Goal: Transaction & Acquisition: Download file/media

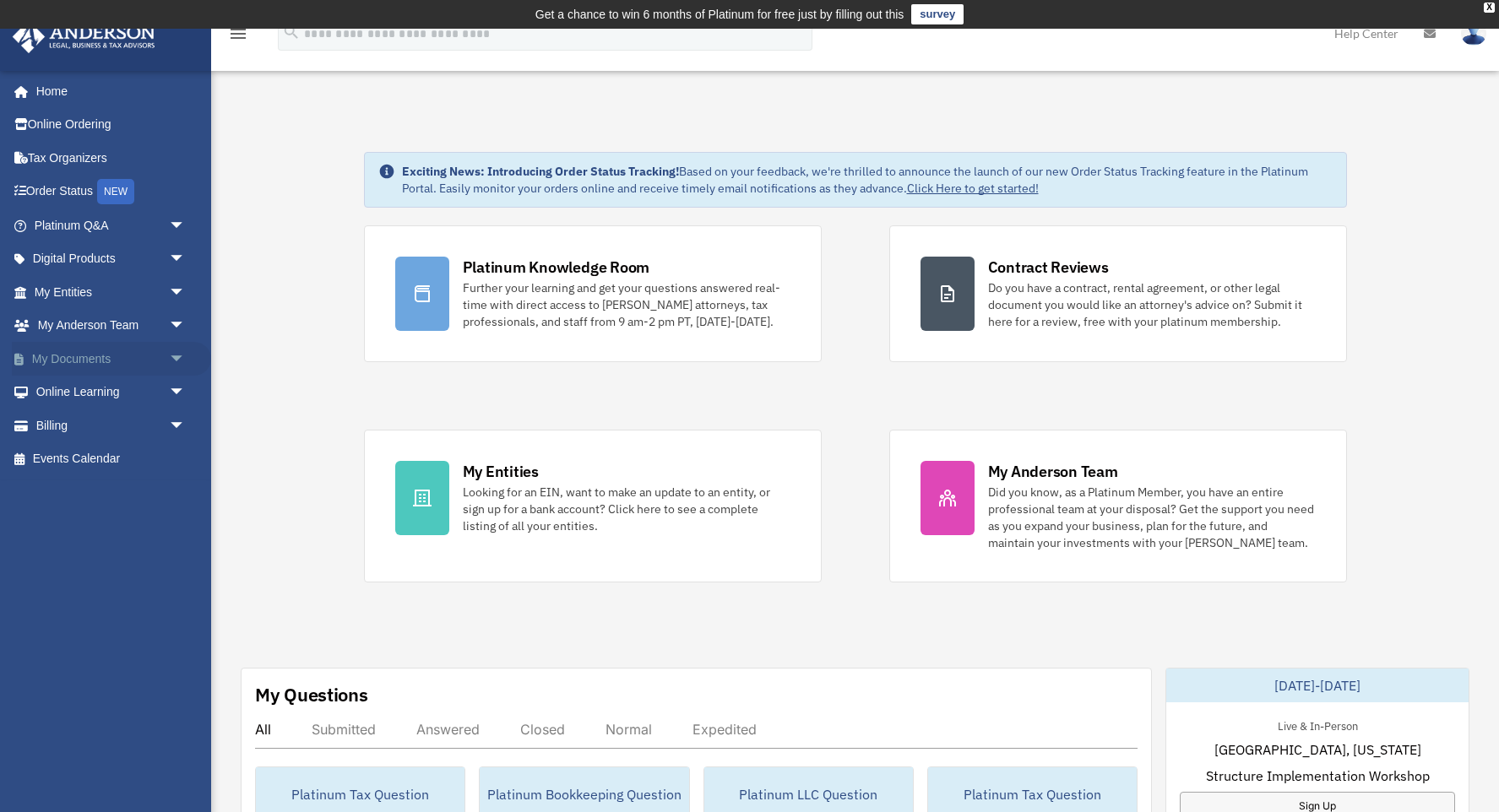
click at [169, 355] on span "arrow_drop_down" at bounding box center [186, 359] width 34 height 35
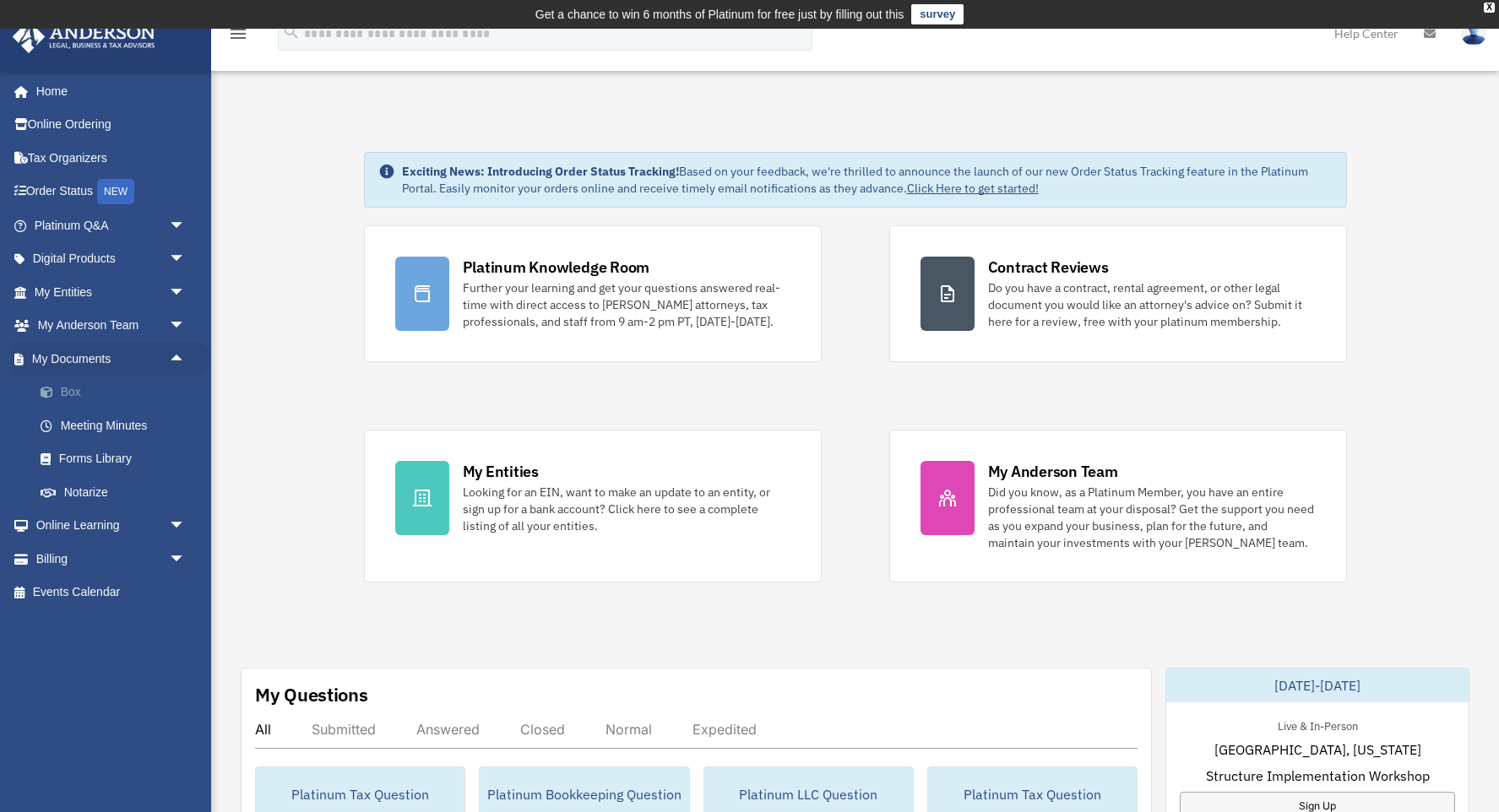
click at [72, 391] on link "Box" at bounding box center [117, 392] width 188 height 34
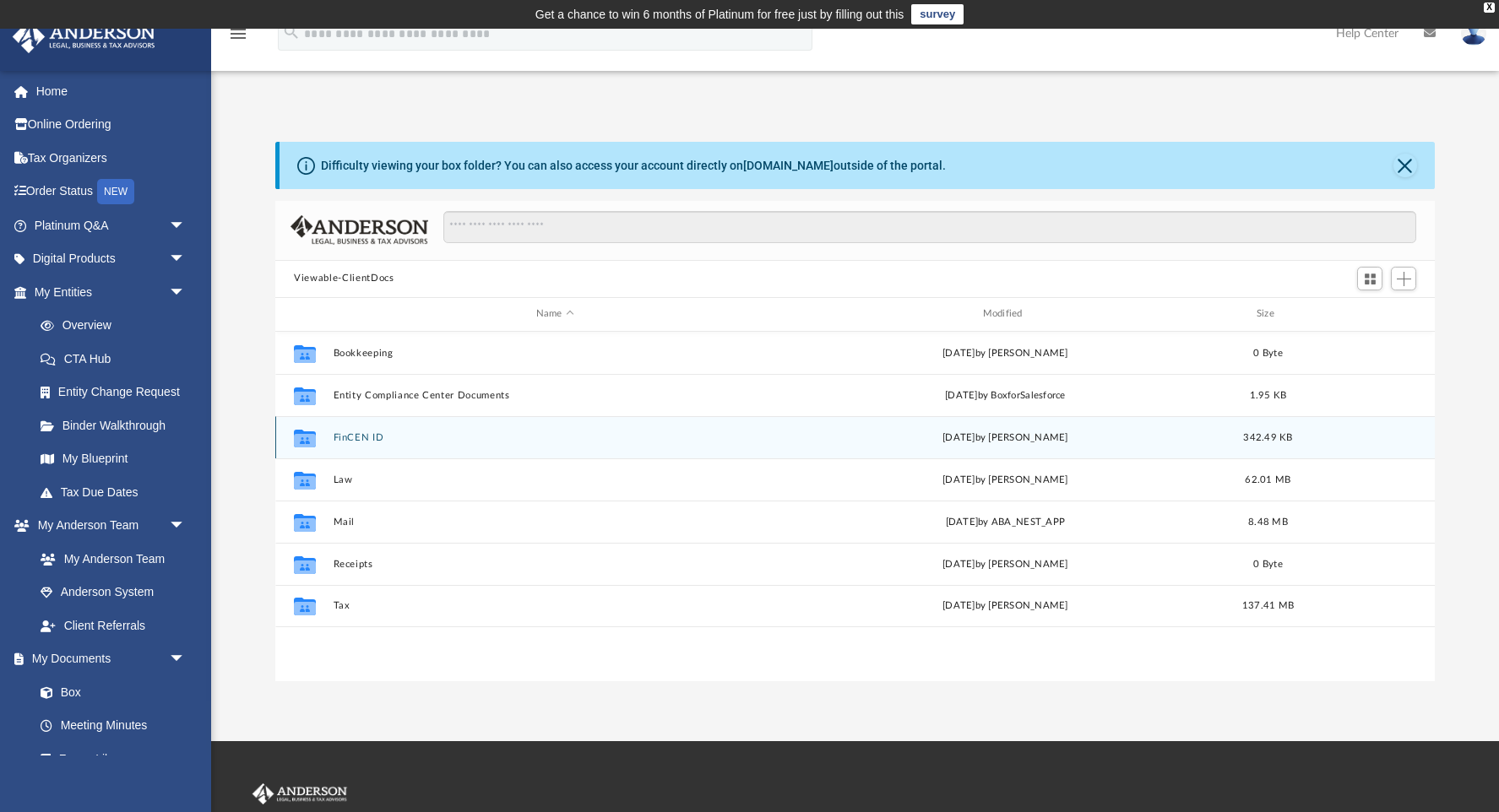
scroll to position [384, 1158]
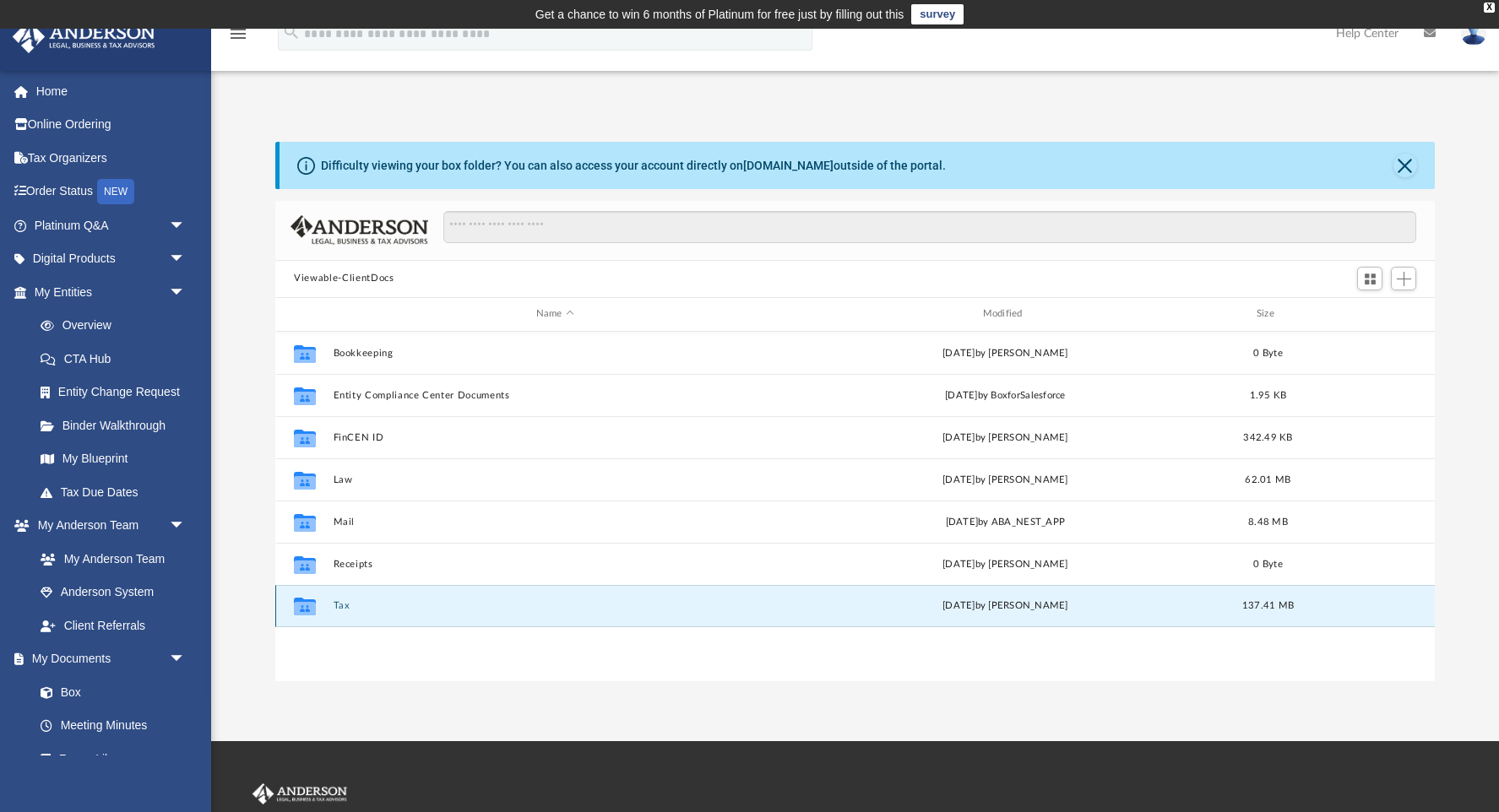
click at [344, 604] on button "Tax" at bounding box center [555, 606] width 443 height 11
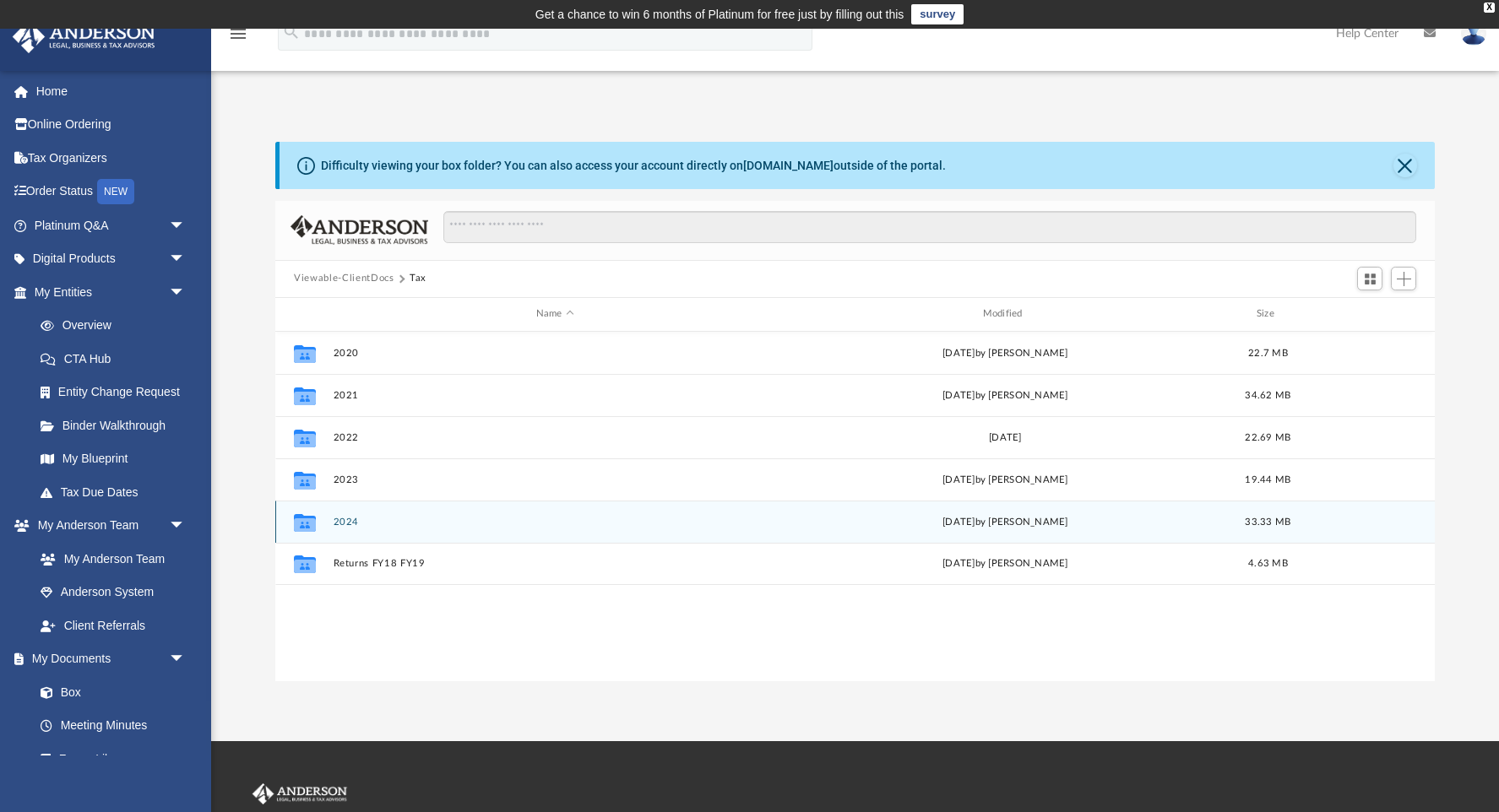
click at [339, 518] on button "2024" at bounding box center [555, 521] width 443 height 11
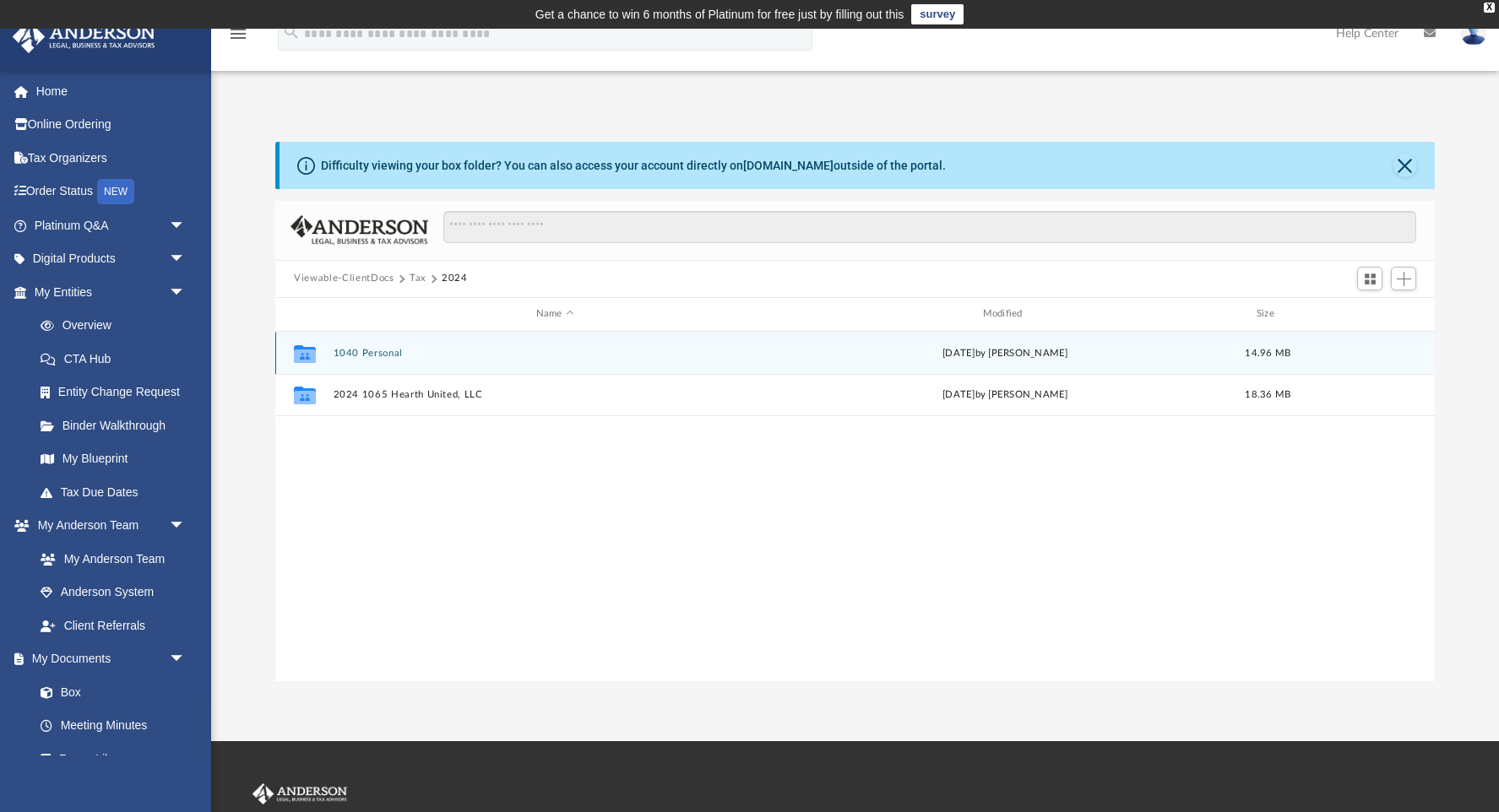
click at [380, 353] on button "1040 Personal" at bounding box center [555, 352] width 443 height 11
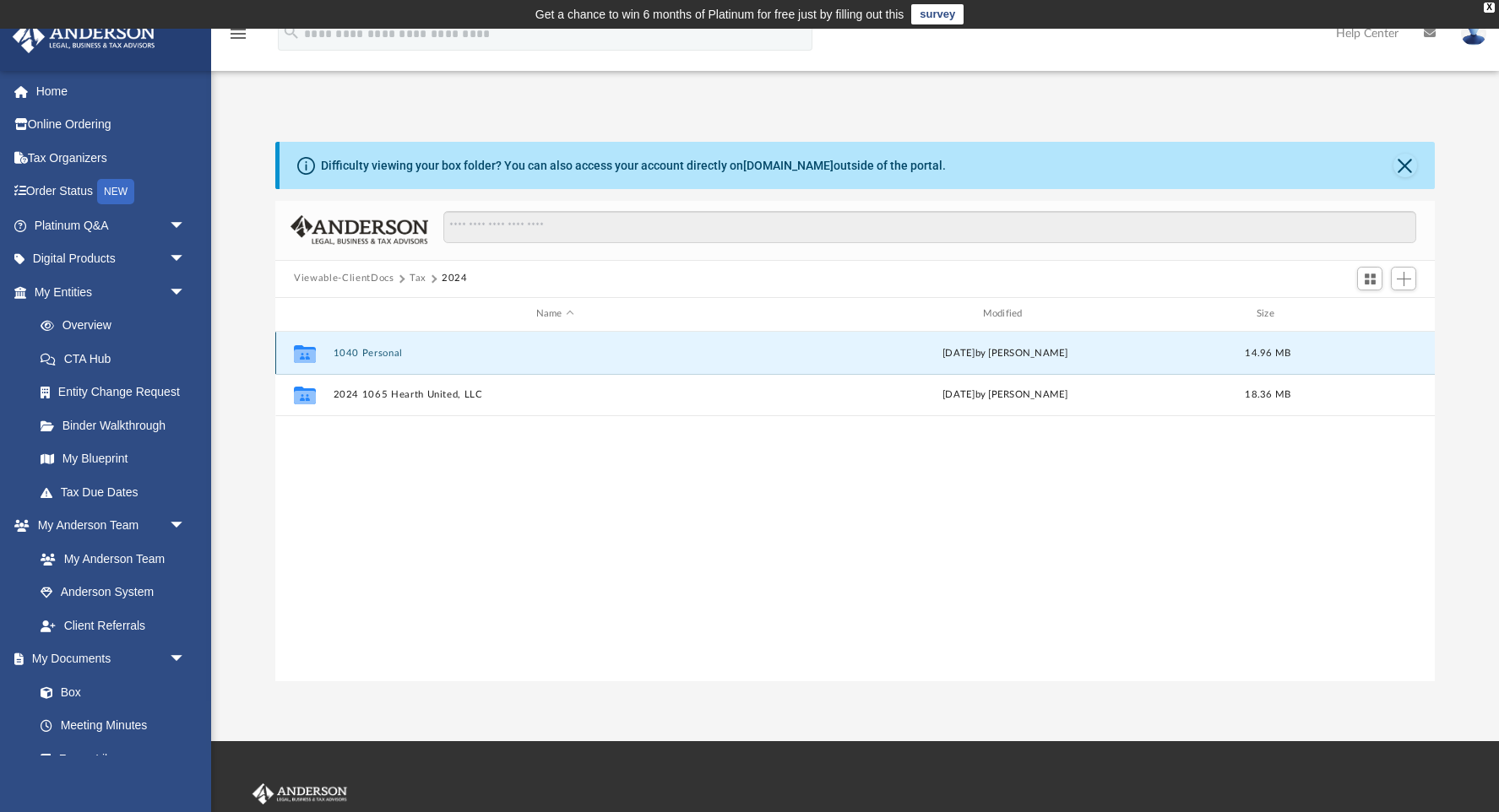
scroll to position [1, 0]
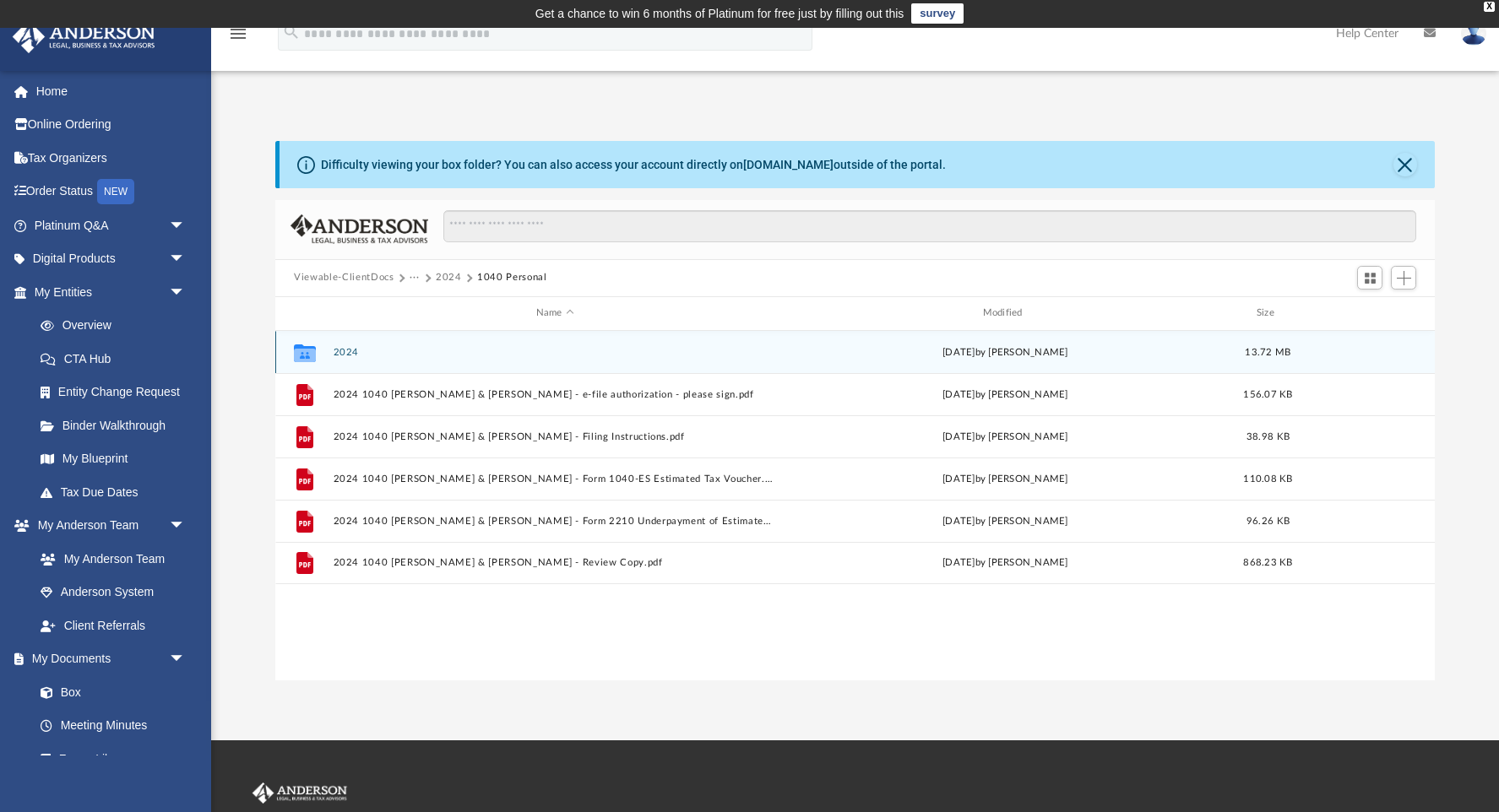
click at [351, 350] on button "2024" at bounding box center [555, 352] width 443 height 11
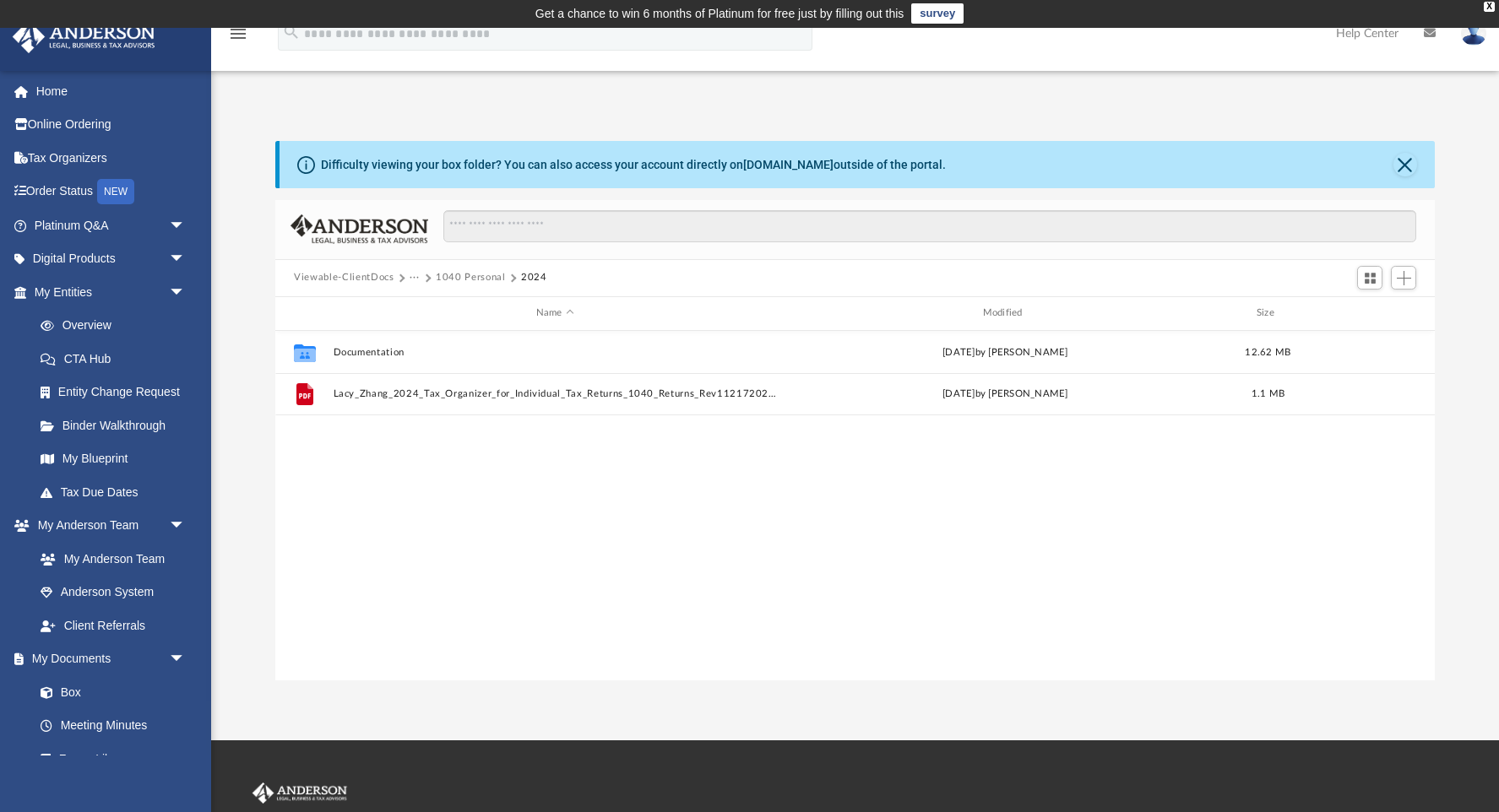
click at [457, 280] on button "1040 Personal" at bounding box center [470, 278] width 69 height 15
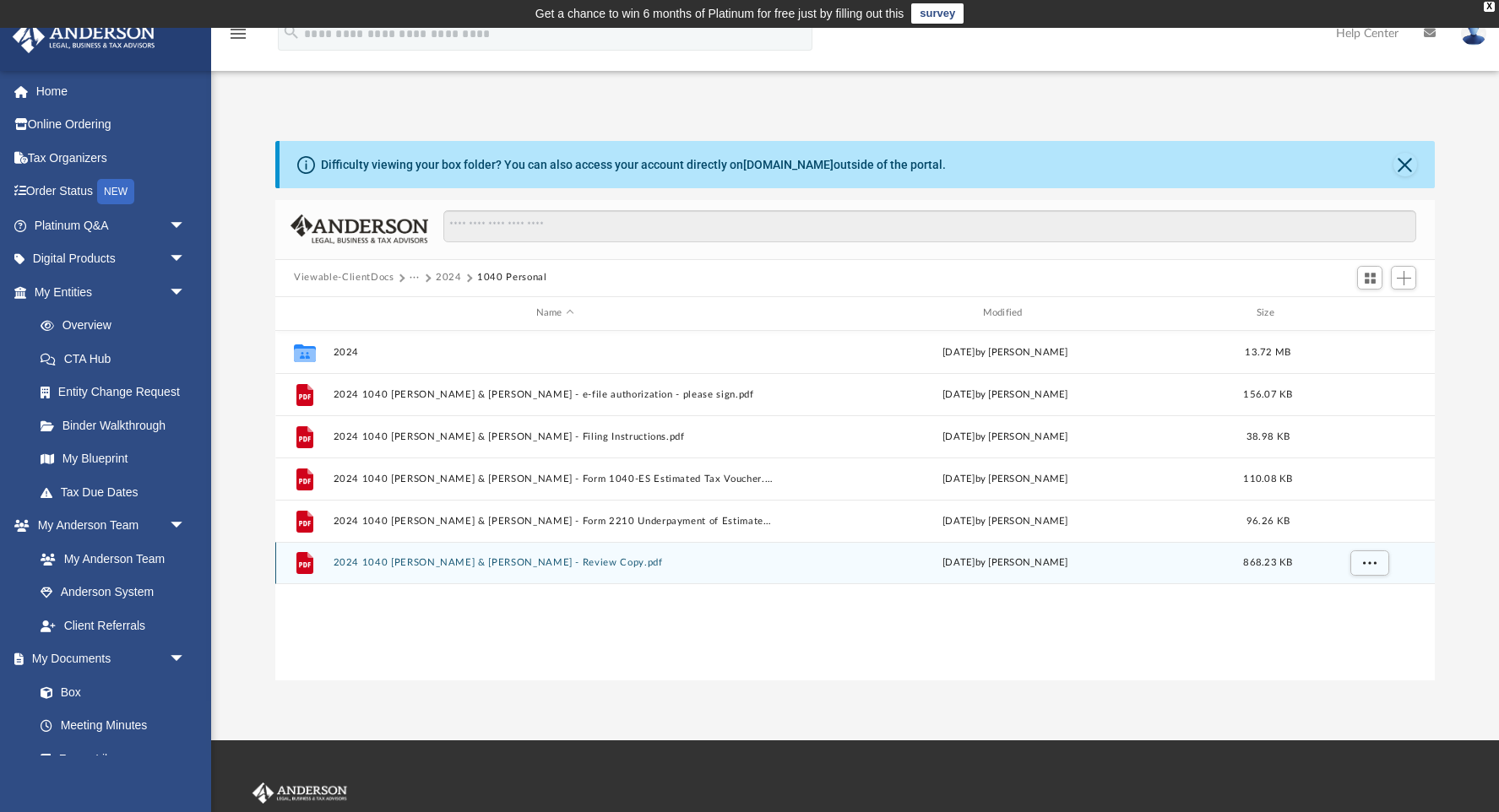
click at [565, 561] on button "2024 1040 [PERSON_NAME] & [PERSON_NAME] - Review Copy.pdf" at bounding box center [555, 563] width 443 height 11
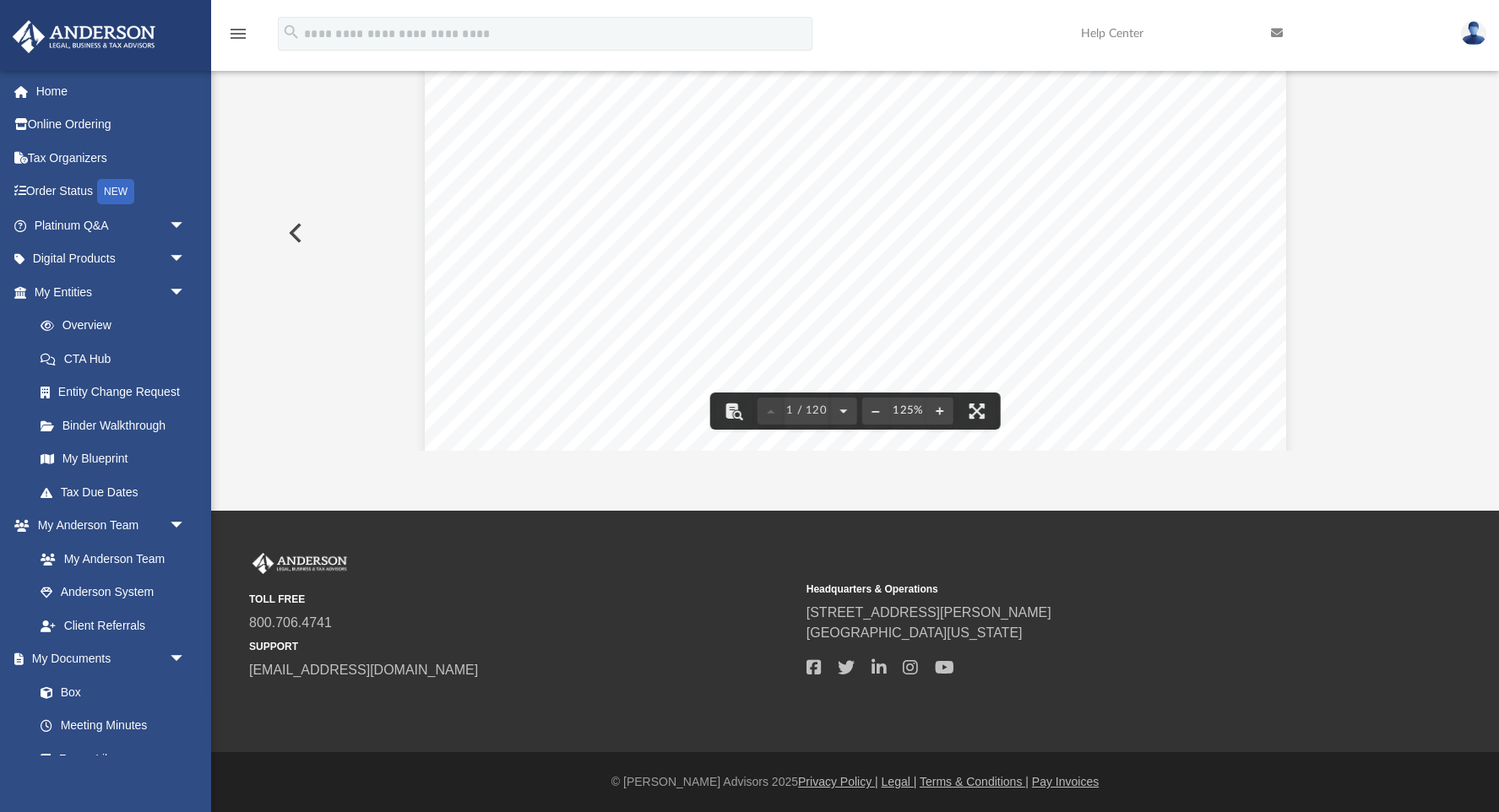
scroll to position [0, 0]
drag, startPoint x: 1351, startPoint y: 261, endPoint x: 1224, endPoint y: 137, distance: 177.5
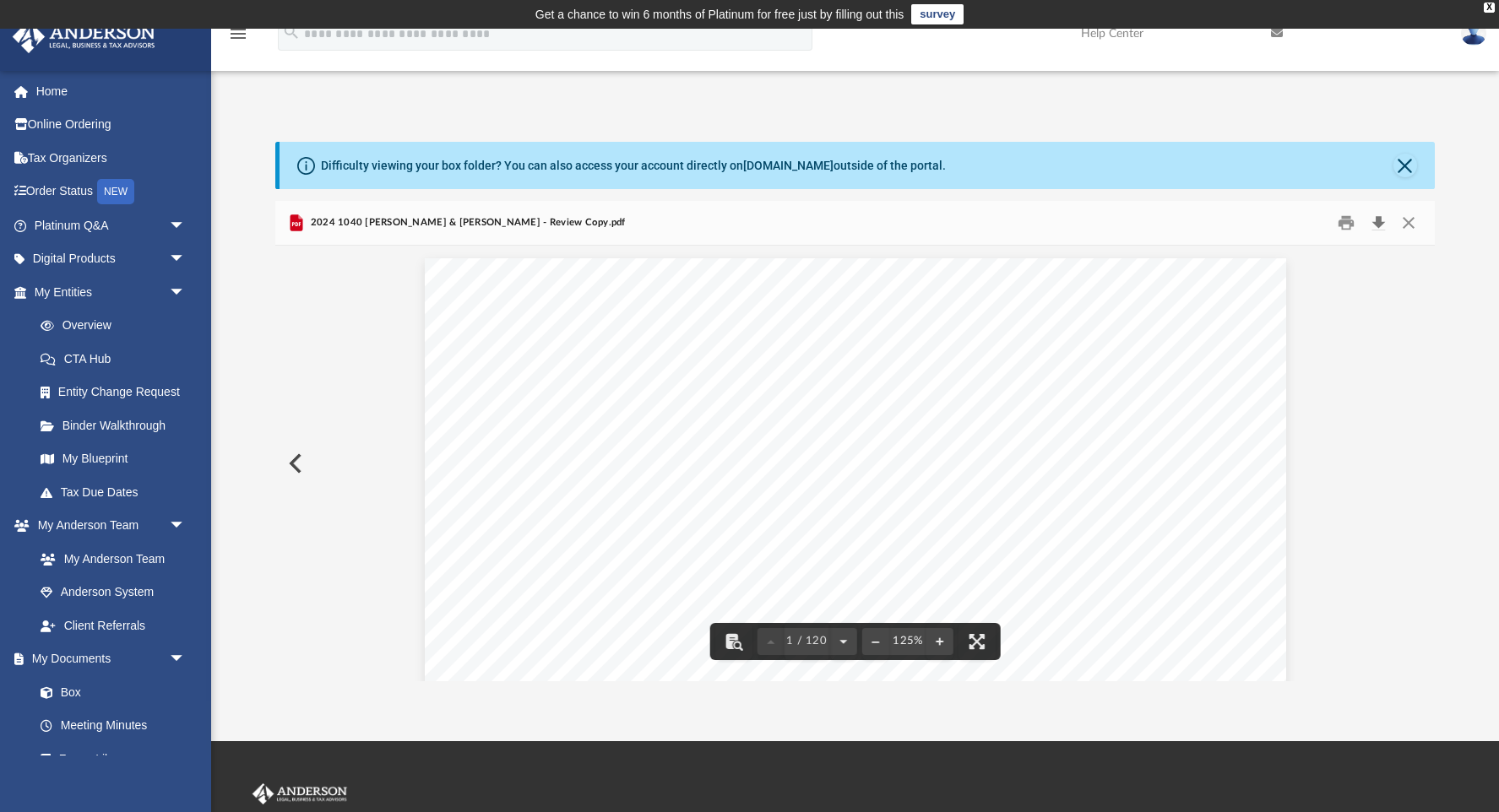
click at [1381, 219] on button "Download" at bounding box center [1378, 223] width 30 height 27
